Goal: Task Accomplishment & Management: Use online tool/utility

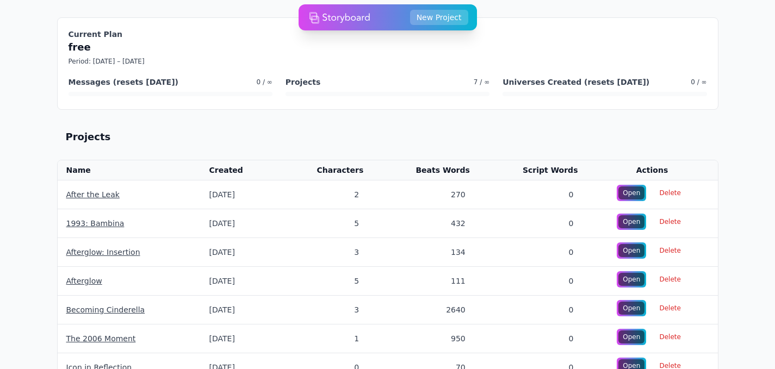
click at [337, 18] on img at bounding box center [339, 18] width 61 height 22
click at [350, 18] on img at bounding box center [339, 18] width 61 height 22
click at [330, 23] on img at bounding box center [339, 18] width 61 height 22
click at [438, 21] on button "New Project" at bounding box center [439, 17] width 58 height 15
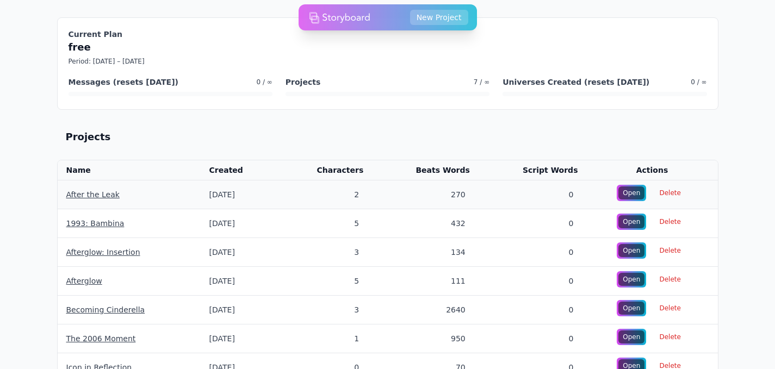
click at [82, 194] on link "After the Leak" at bounding box center [92, 194] width 53 height 9
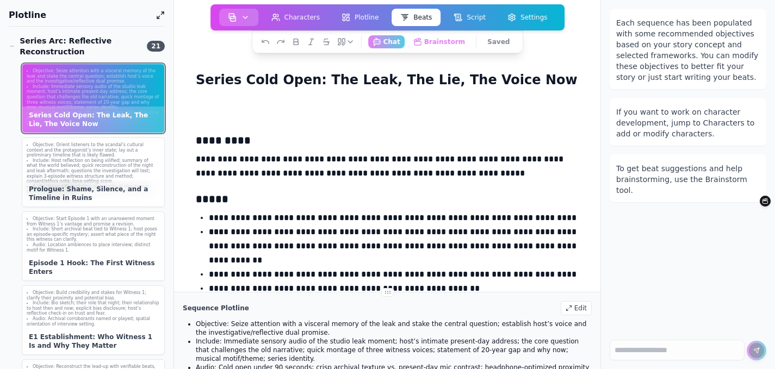
click at [244, 13] on icon "button" at bounding box center [245, 17] width 9 height 9
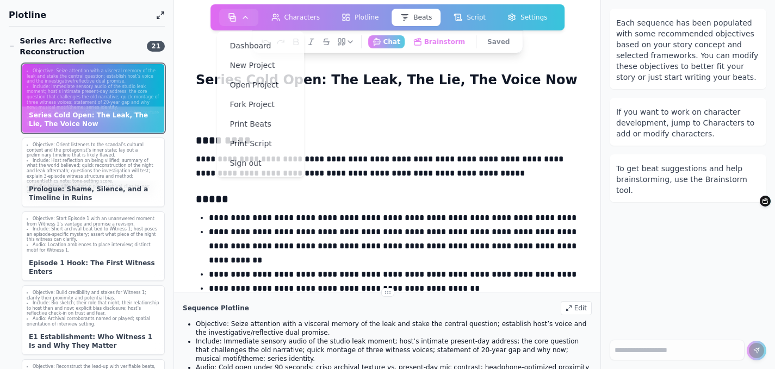
click at [663, 293] on div "Each sequence has been populated with some recommended objectives based on your…" at bounding box center [688, 165] width 174 height 331
